Goal: Task Accomplishment & Management: Manage account settings

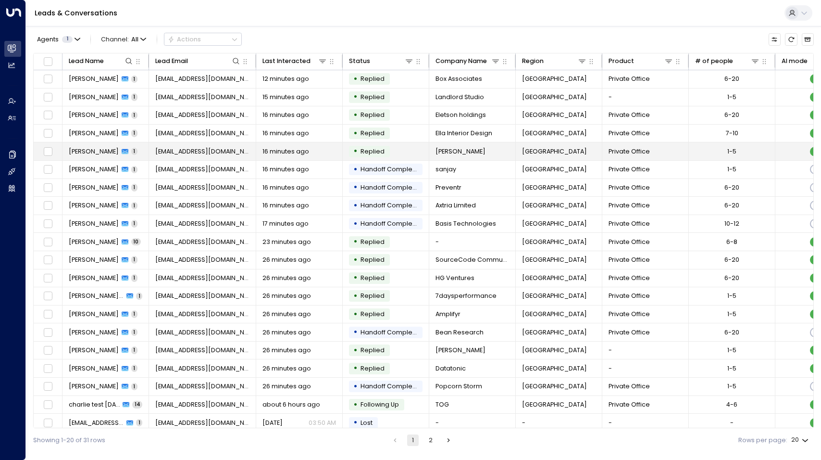
click at [86, 150] on span "[PERSON_NAME]" at bounding box center [94, 151] width 50 height 9
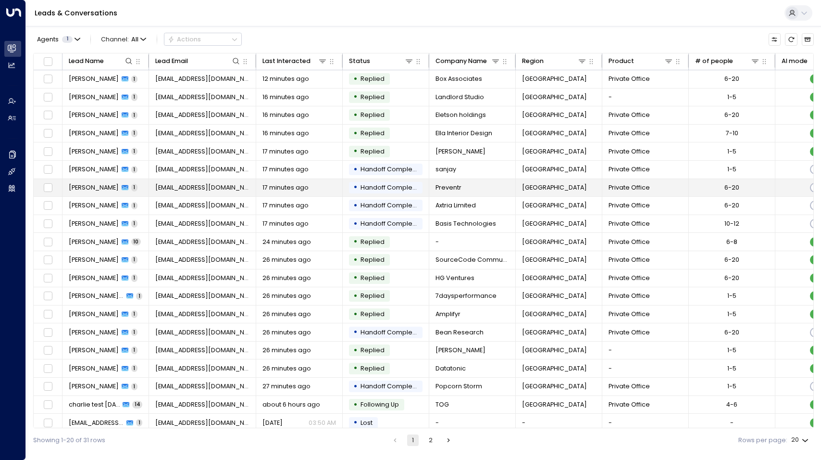
click at [82, 190] on span "Jamil Anakkar" at bounding box center [94, 187] width 50 height 9
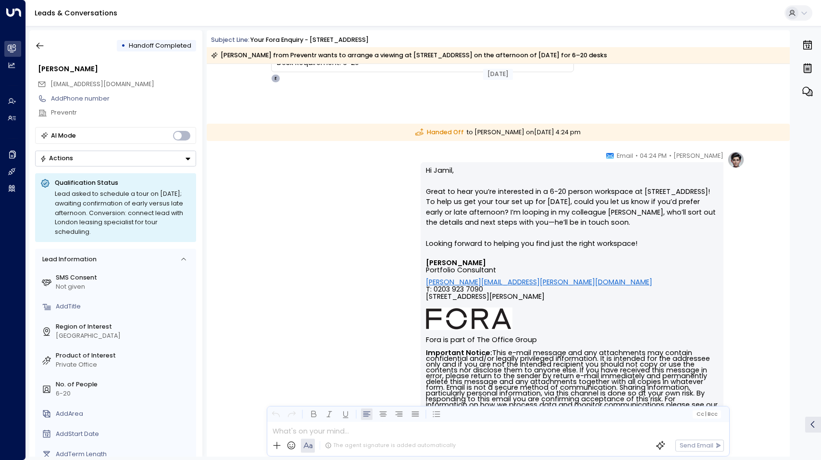
scroll to position [144, 0]
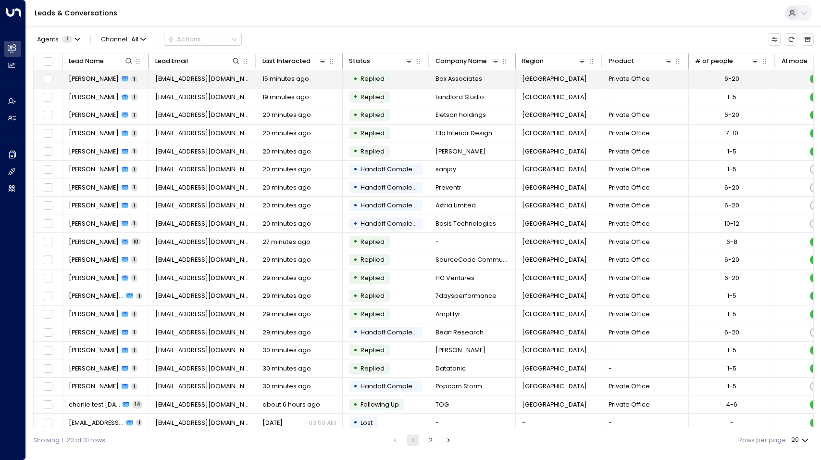
click at [98, 77] on span "Barry Masters" at bounding box center [94, 79] width 50 height 9
